Goal: Information Seeking & Learning: Learn about a topic

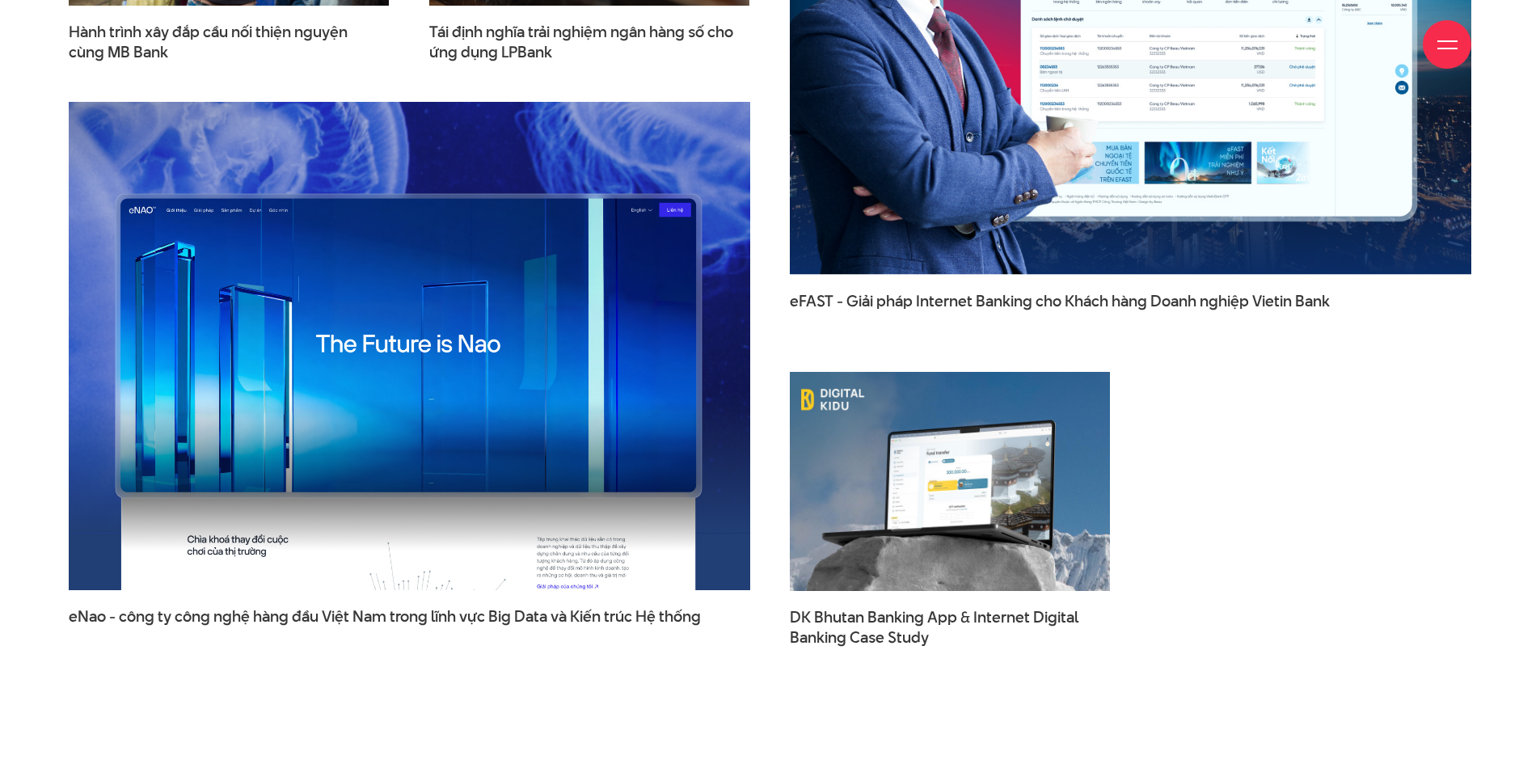
scroll to position [2911, 0]
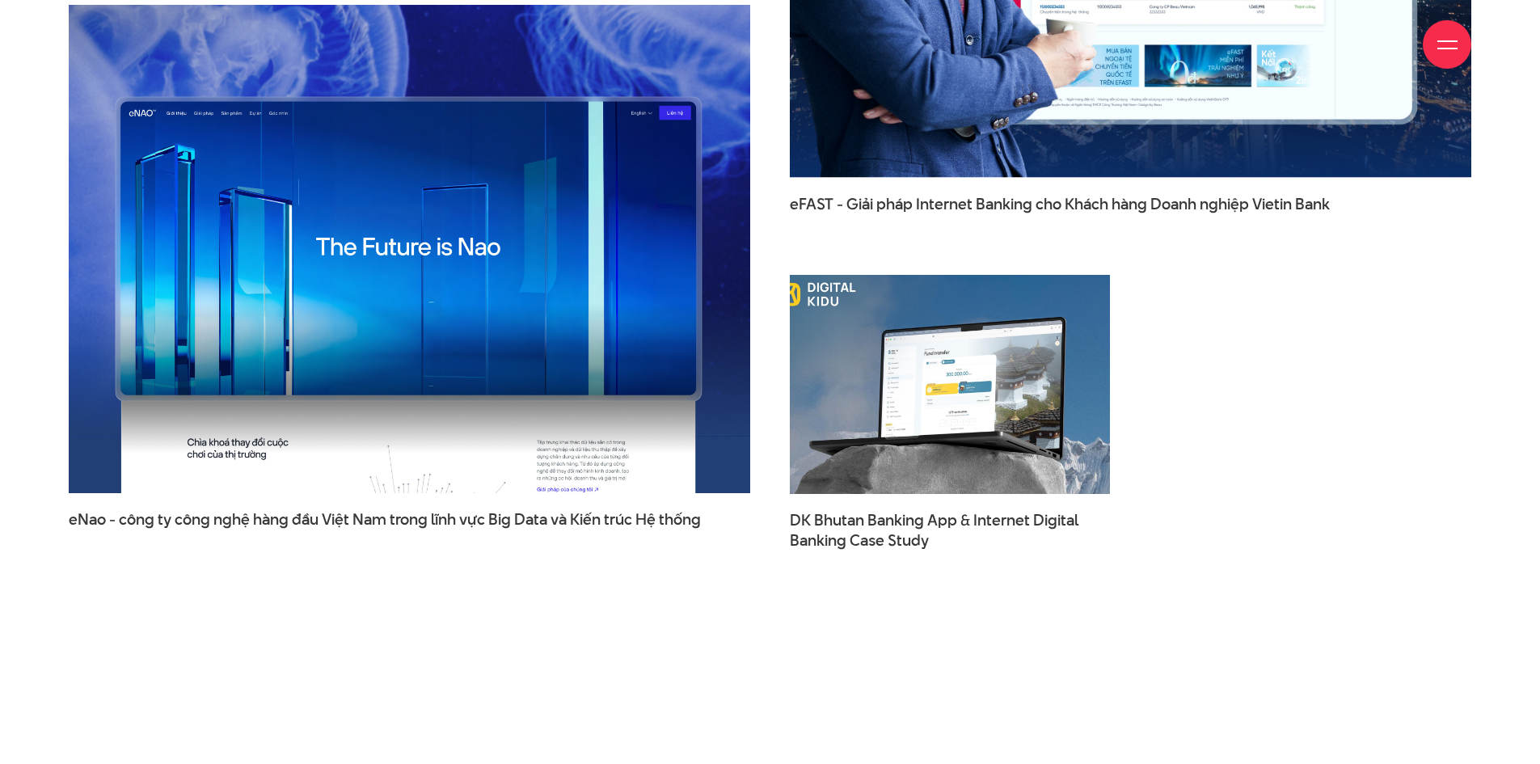
click at [987, 316] on img at bounding box center [950, 384] width 353 height 241
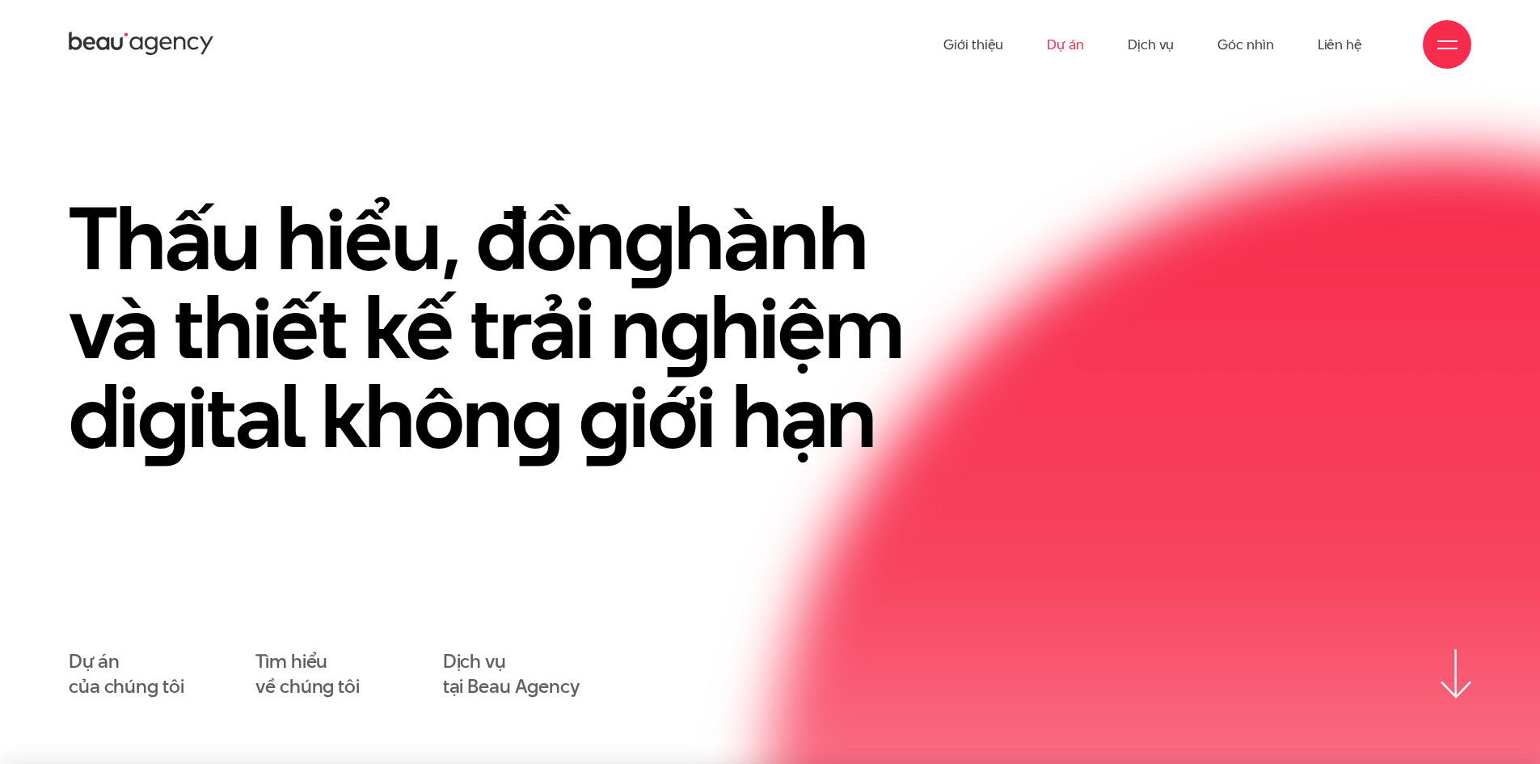
click at [1077, 45] on link "Dự án" at bounding box center [1065, 44] width 37 height 89
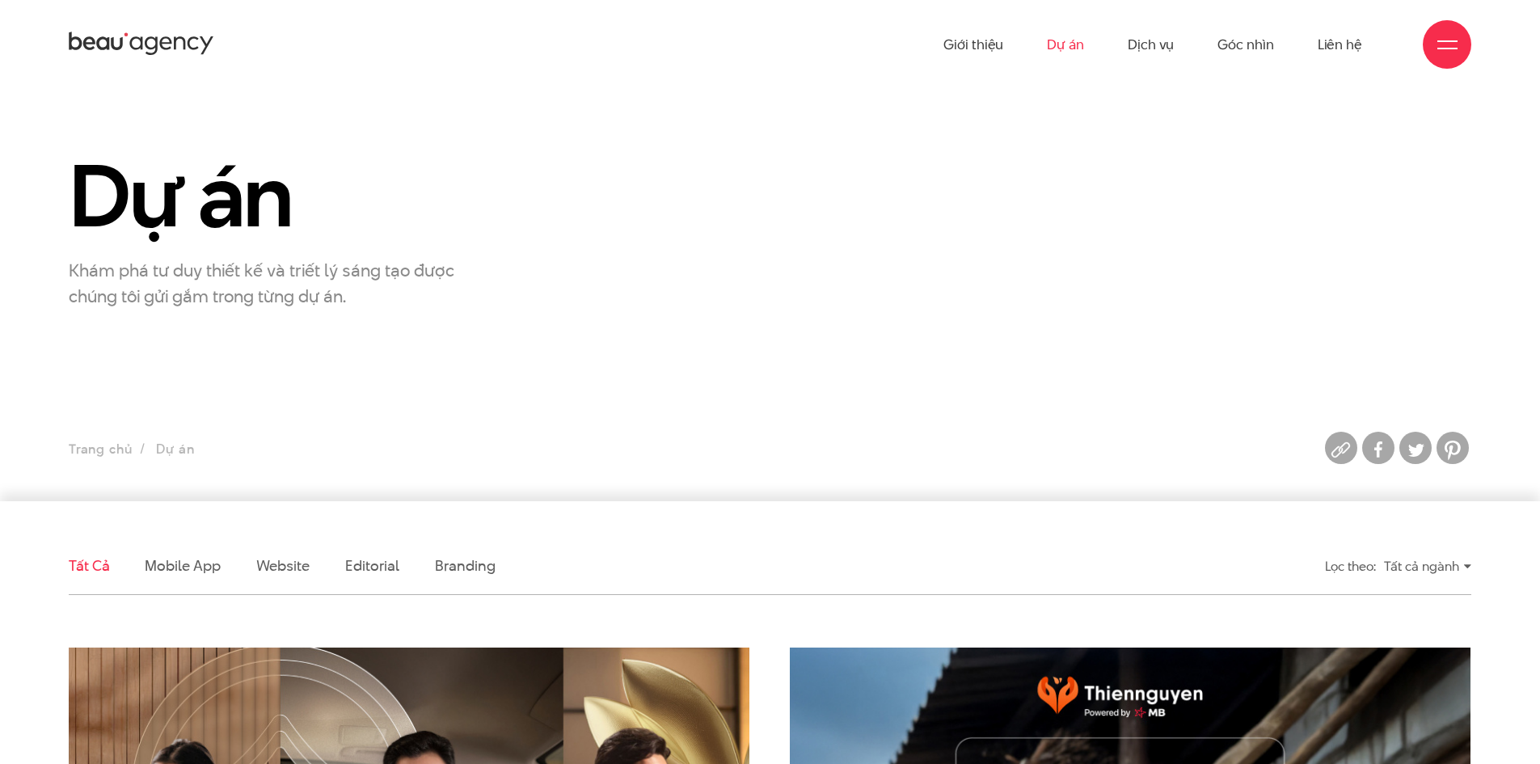
scroll to position [485, 0]
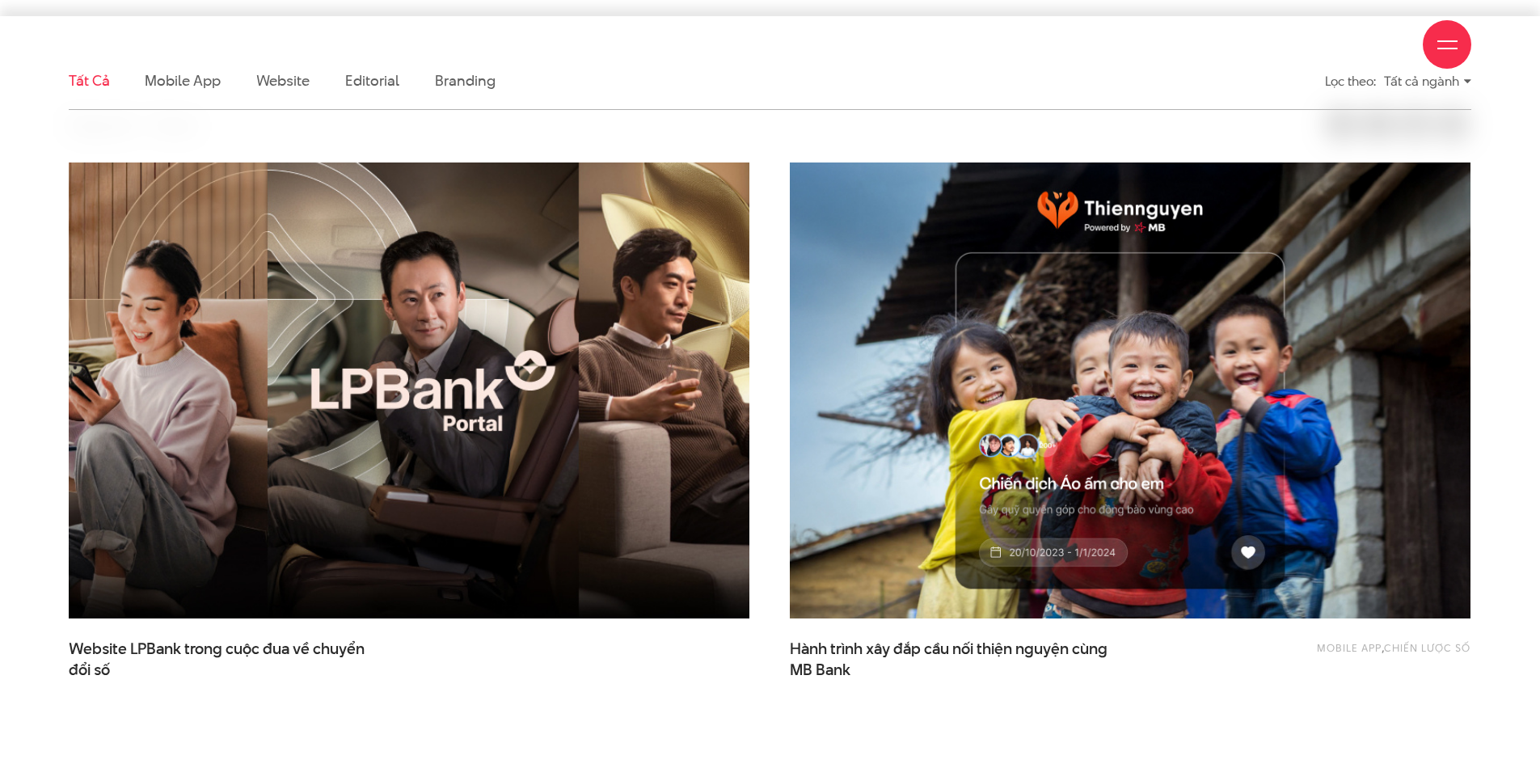
click at [640, 401] on img at bounding box center [409, 391] width 749 height 502
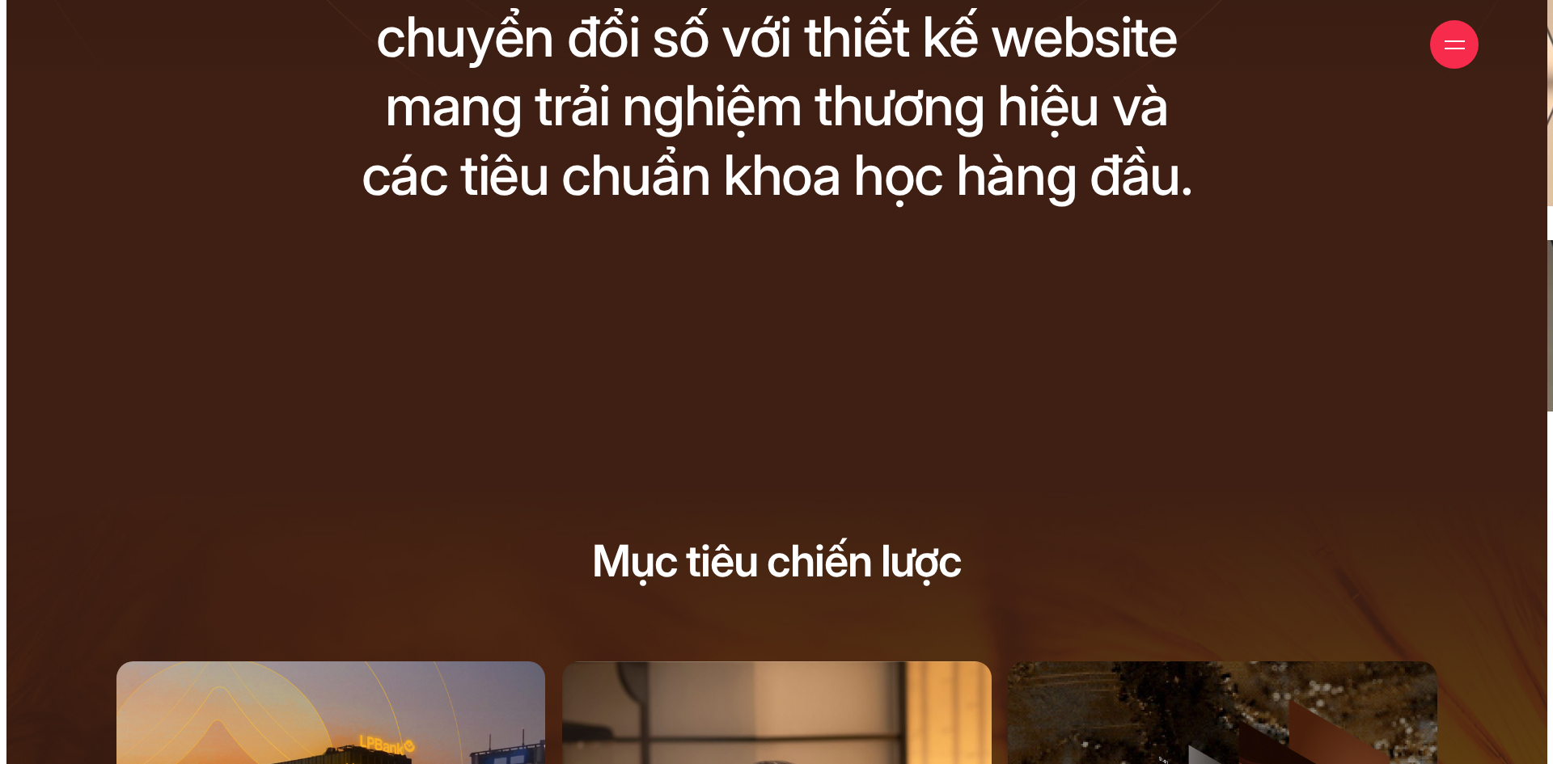
scroll to position [57, 0]
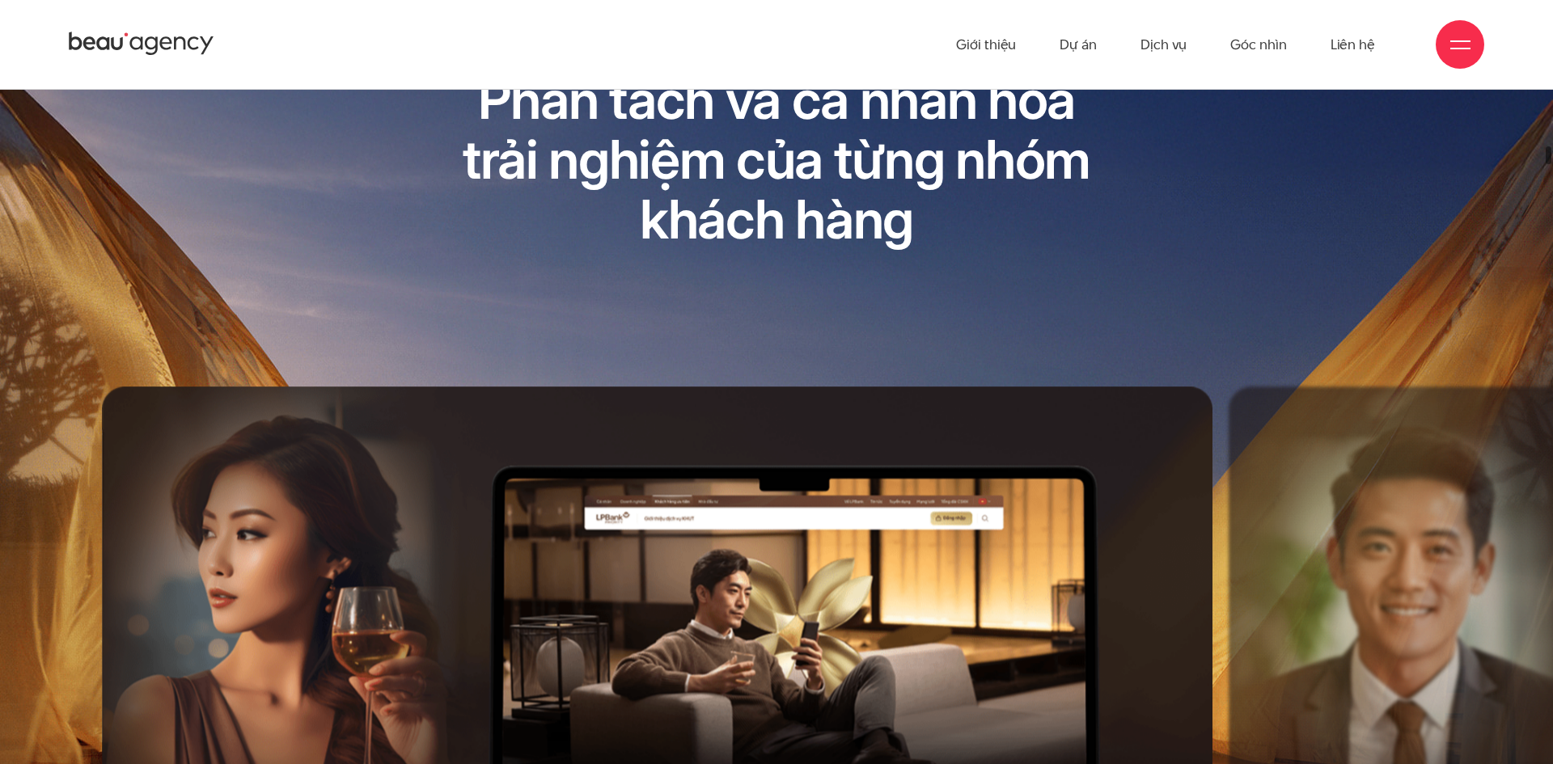
drag, startPoint x: 1123, startPoint y: 555, endPoint x: 868, endPoint y: 486, distance: 263.8
click at [872, 489] on div "Next slide" at bounding box center [942, 703] width 561 height 633
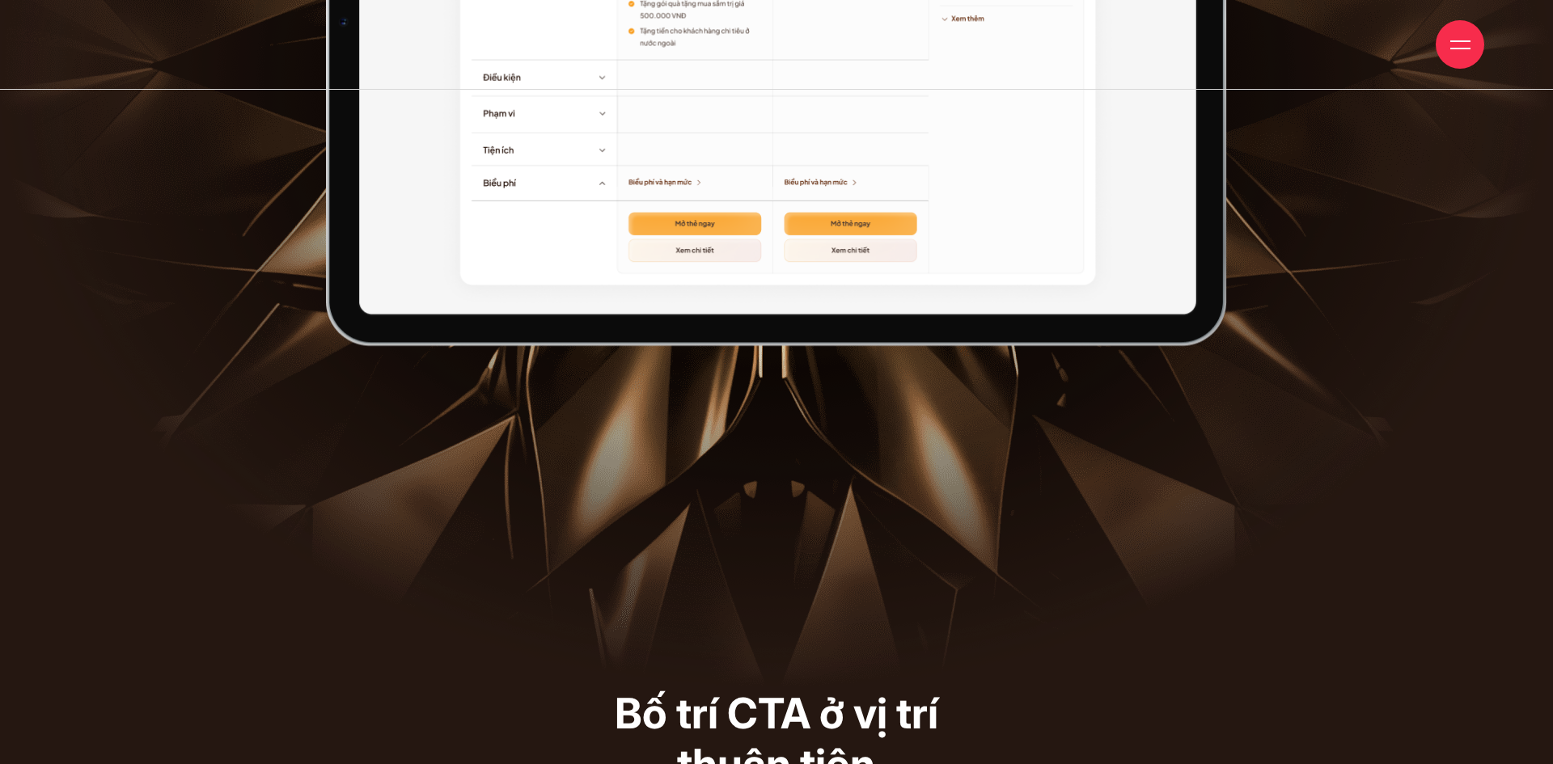
click at [1000, 459] on img at bounding box center [776, 78] width 1553 height 1221
